Goal: Task Accomplishment & Management: Manage account settings

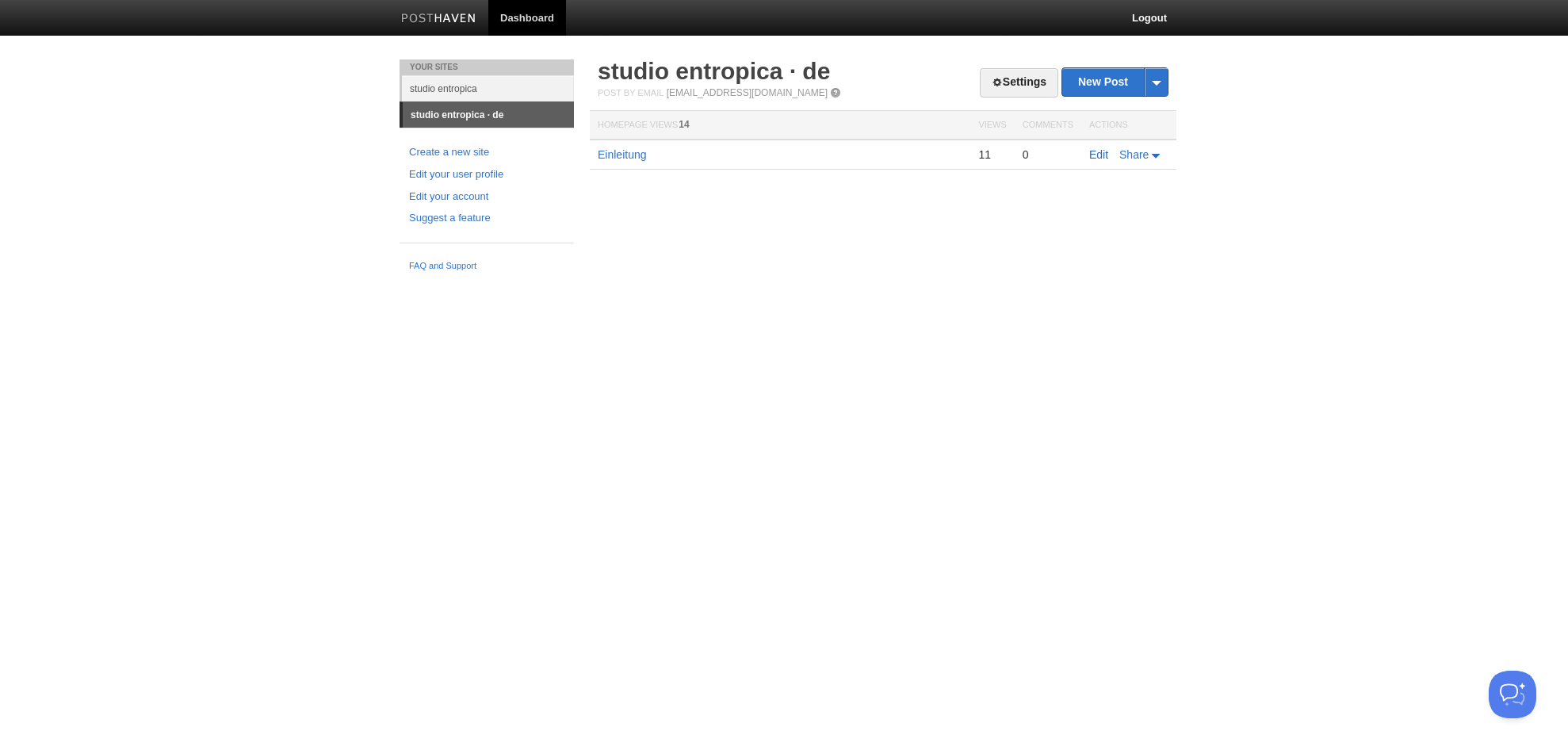
click at [1098, 158] on link "Edit" at bounding box center [1099, 154] width 19 height 13
click at [1022, 79] on link "Settings" at bounding box center [1019, 82] width 79 height 29
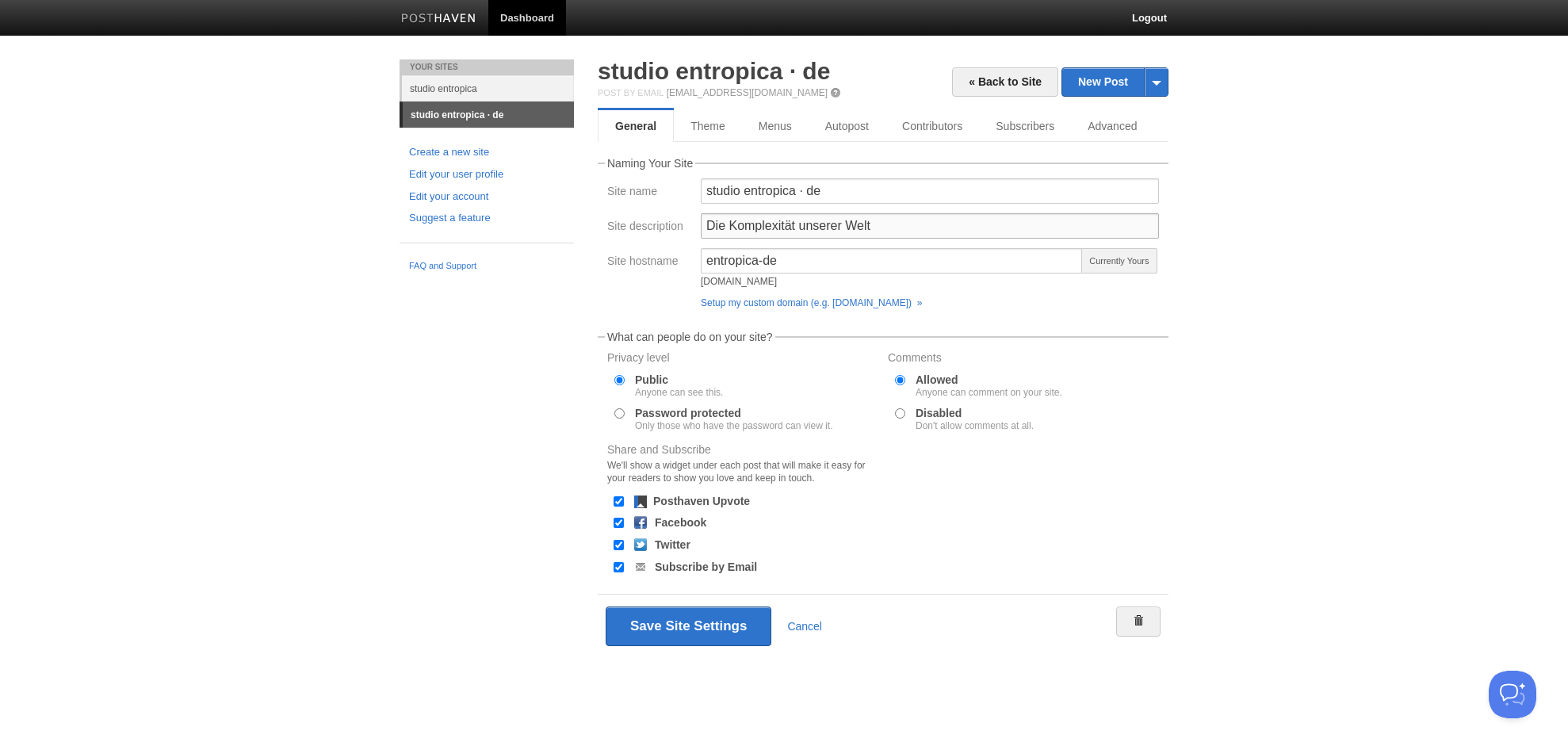
click at [885, 225] on input "Die Komplexität unserer Welt" at bounding box center [929, 225] width 458 height 25
type input "Komplexität in unserer Welt"
click at [713, 624] on button "Save Site Settings" at bounding box center [689, 626] width 166 height 39
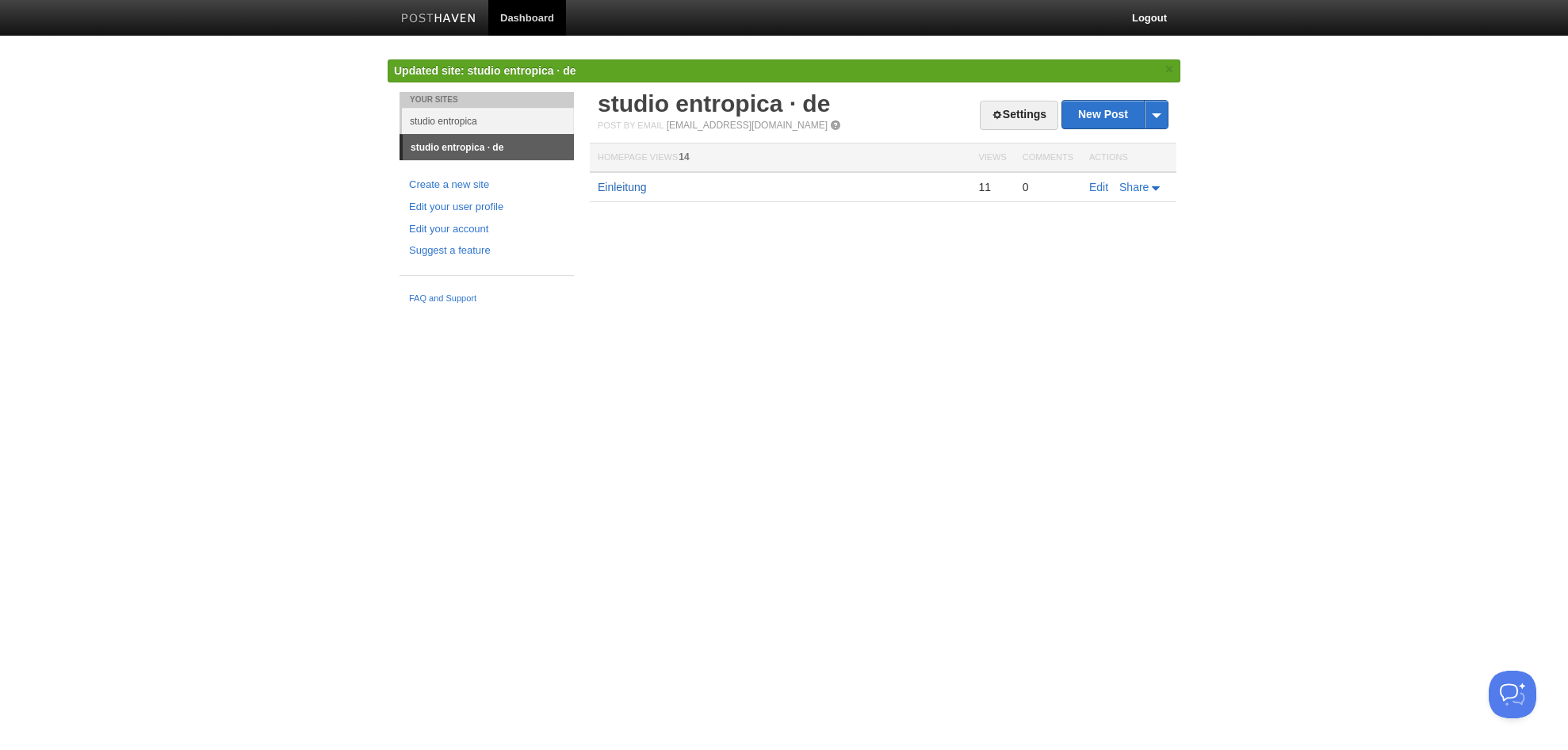
click at [612, 189] on link "Einleitung" at bounding box center [622, 187] width 49 height 13
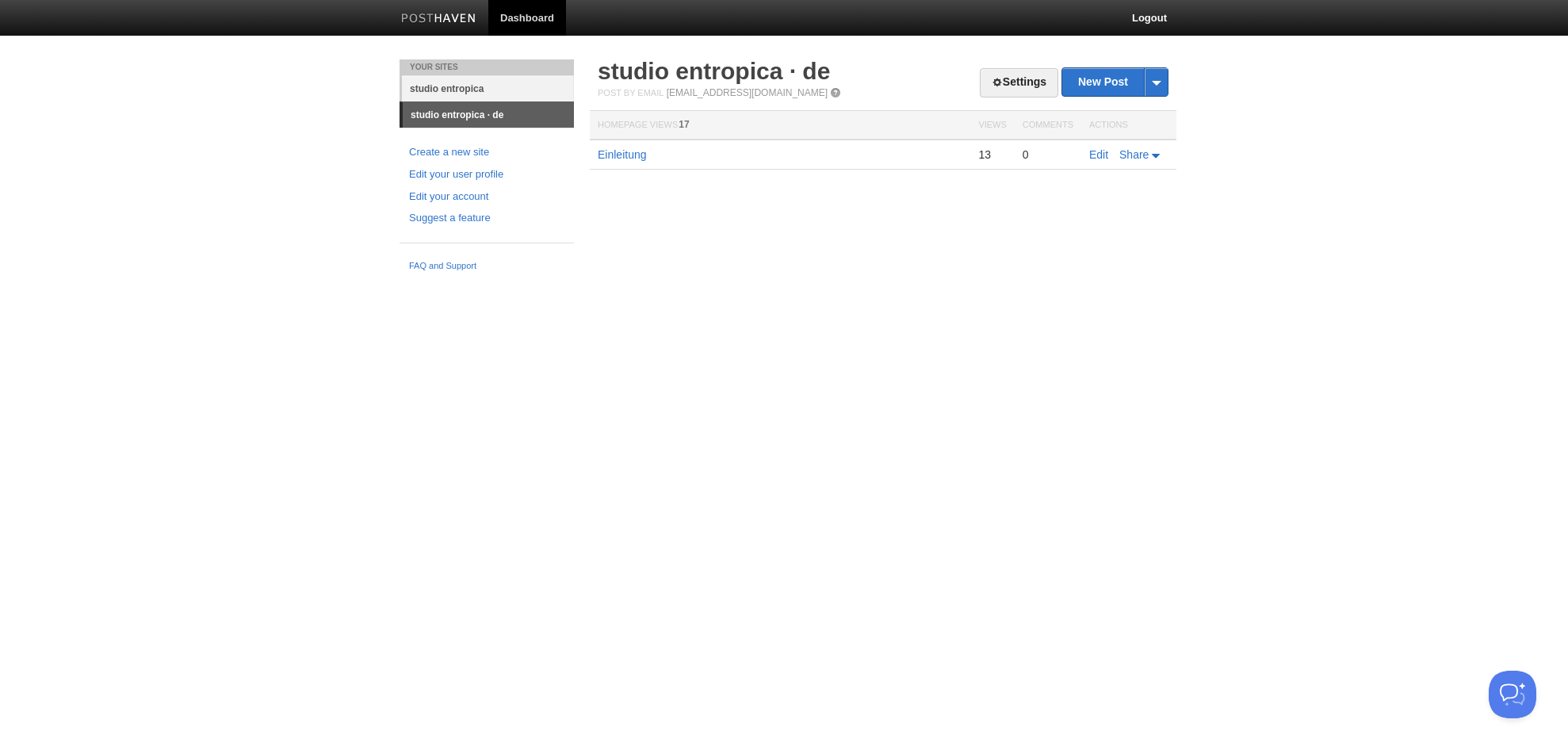
click at [448, 85] on link "studio entropica" at bounding box center [488, 88] width 172 height 26
click at [1018, 77] on link "Settings" at bounding box center [1019, 82] width 79 height 29
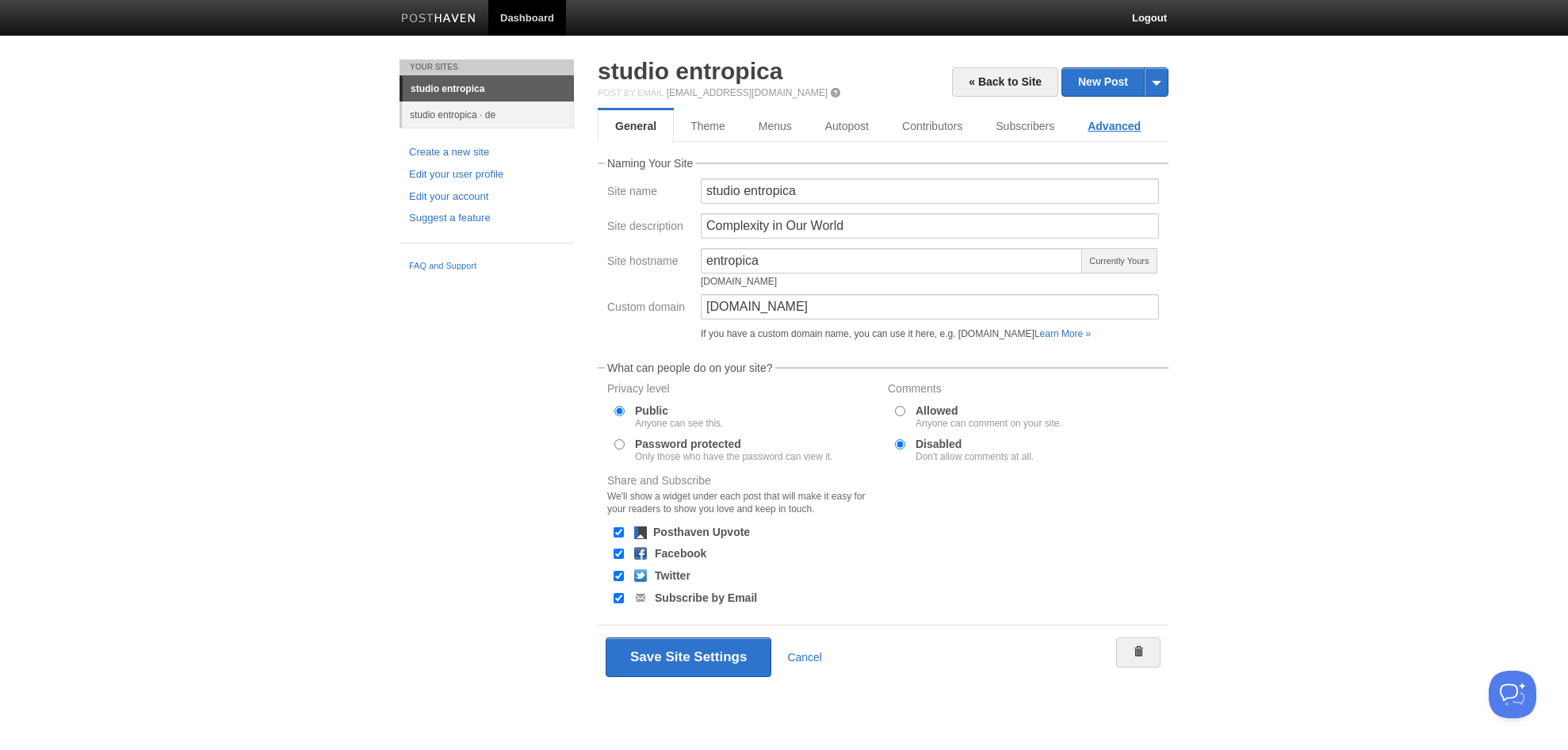
click at [1135, 125] on link "Advanced" at bounding box center [1114, 126] width 86 height 32
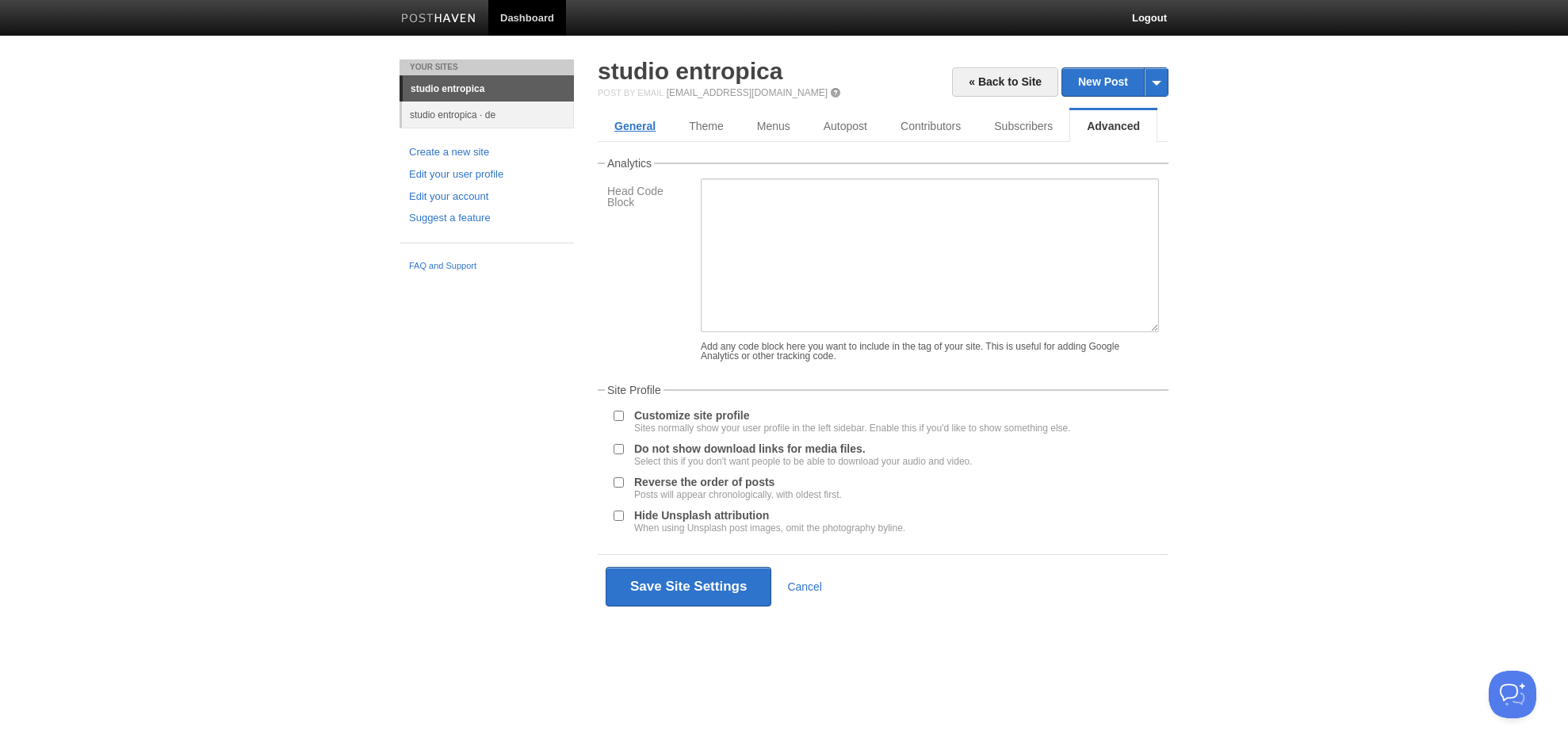
click at [629, 126] on link "General" at bounding box center [634, 126] width 75 height 32
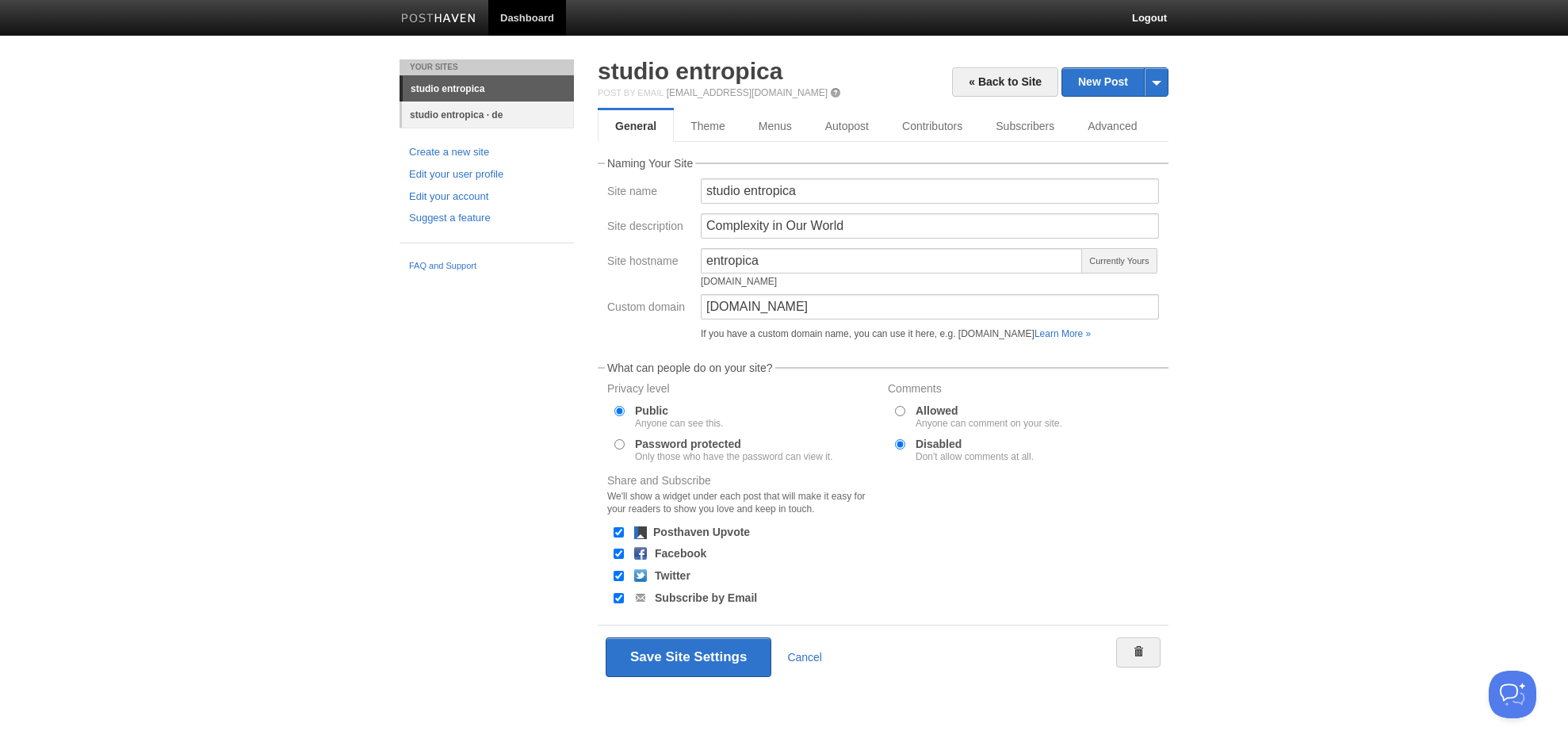
click at [451, 113] on link "studio entropica · de" at bounding box center [488, 114] width 172 height 26
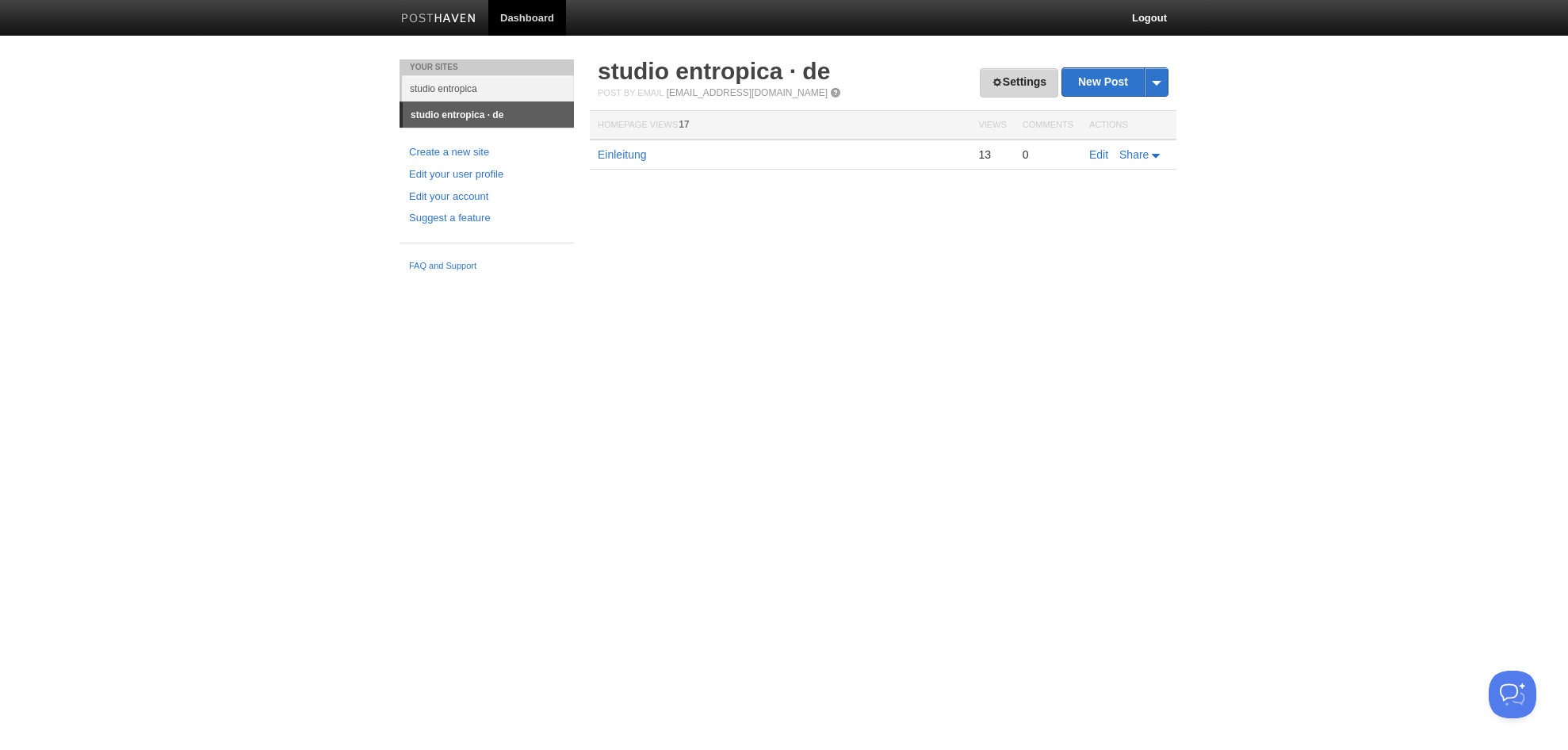
click at [1017, 82] on link "Settings" at bounding box center [1019, 82] width 79 height 29
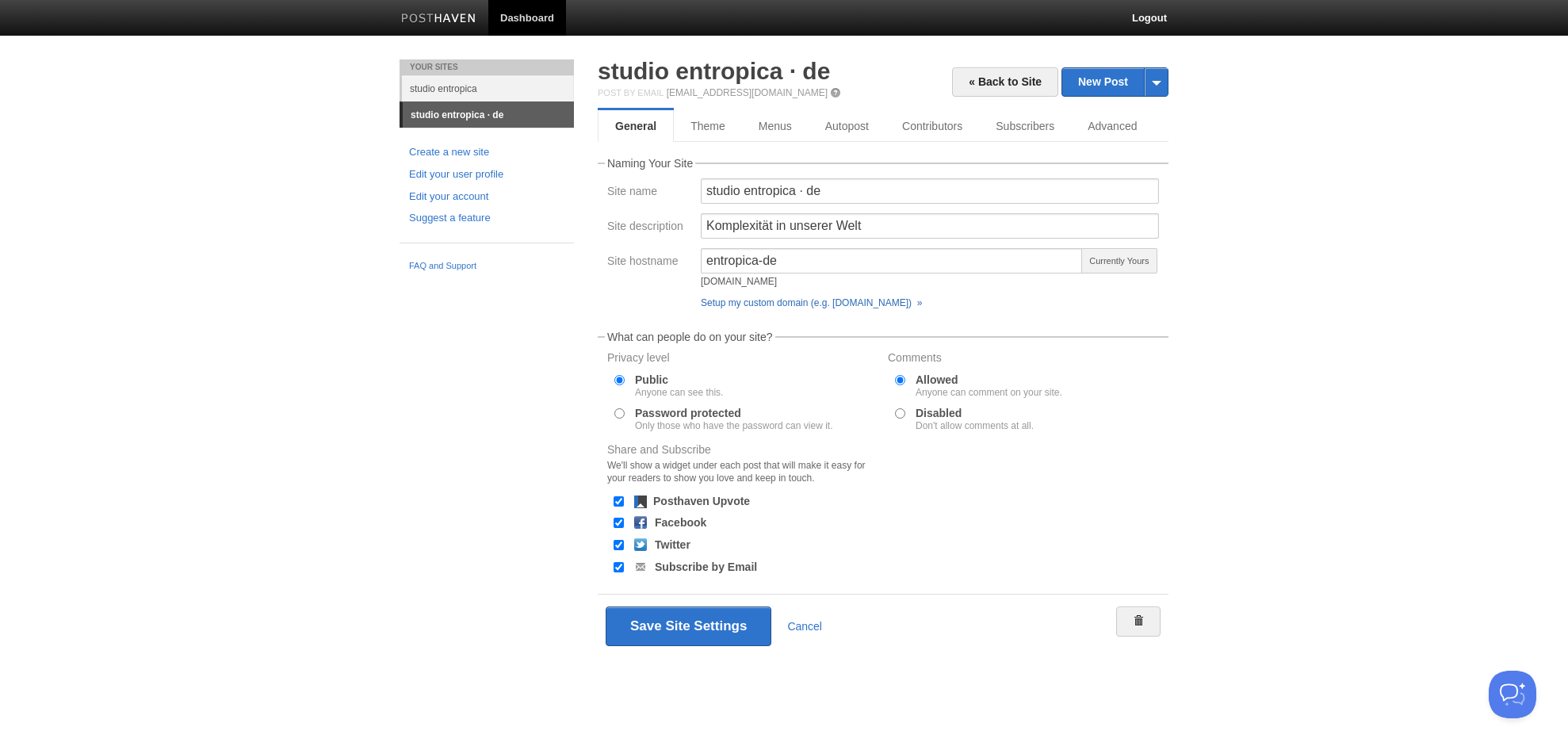
click at [851, 302] on link "Setup my custom domain (e.g. [DOMAIN_NAME]) »" at bounding box center [811, 303] width 221 height 11
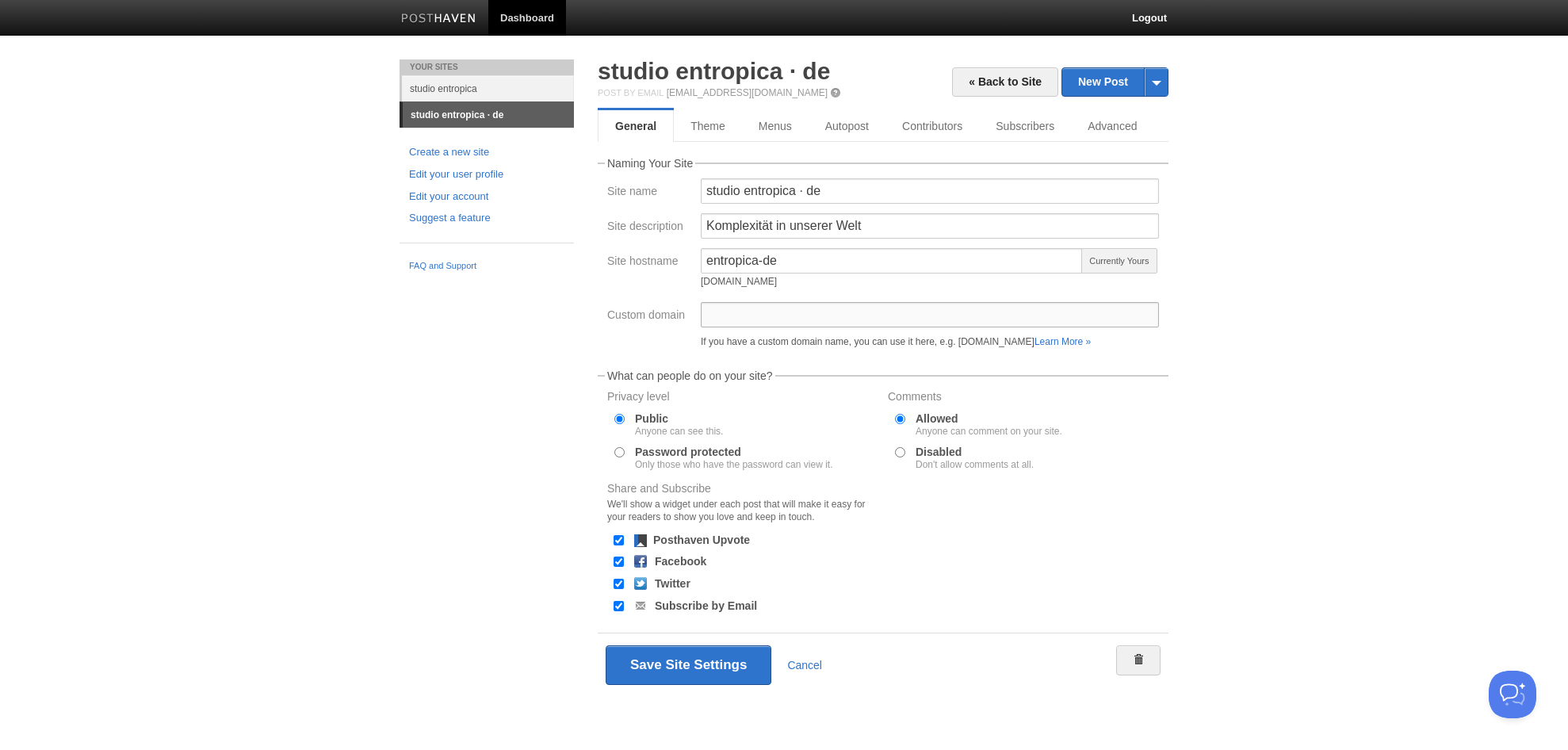
click at [831, 314] on input "Custom domain" at bounding box center [929, 314] width 458 height 25
type input "de.entropica.studio"
click at [706, 663] on button "Save Site Settings" at bounding box center [689, 665] width 166 height 39
click at [743, 668] on button "Save Site Settings" at bounding box center [689, 665] width 166 height 39
